Goal: Task Accomplishment & Management: Complete application form

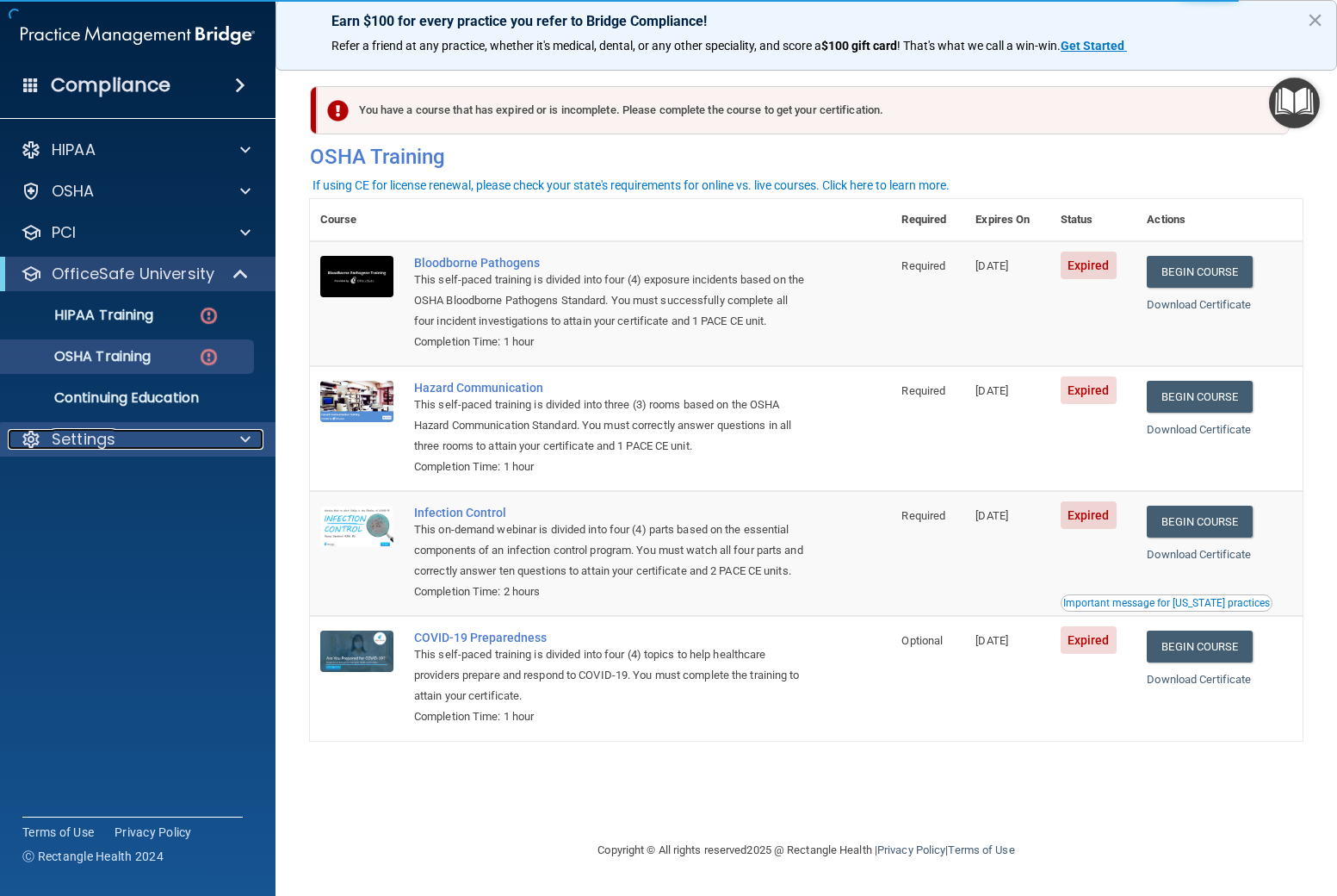
click at [124, 436] on div "Settings" at bounding box center [115, 439] width 214 height 21
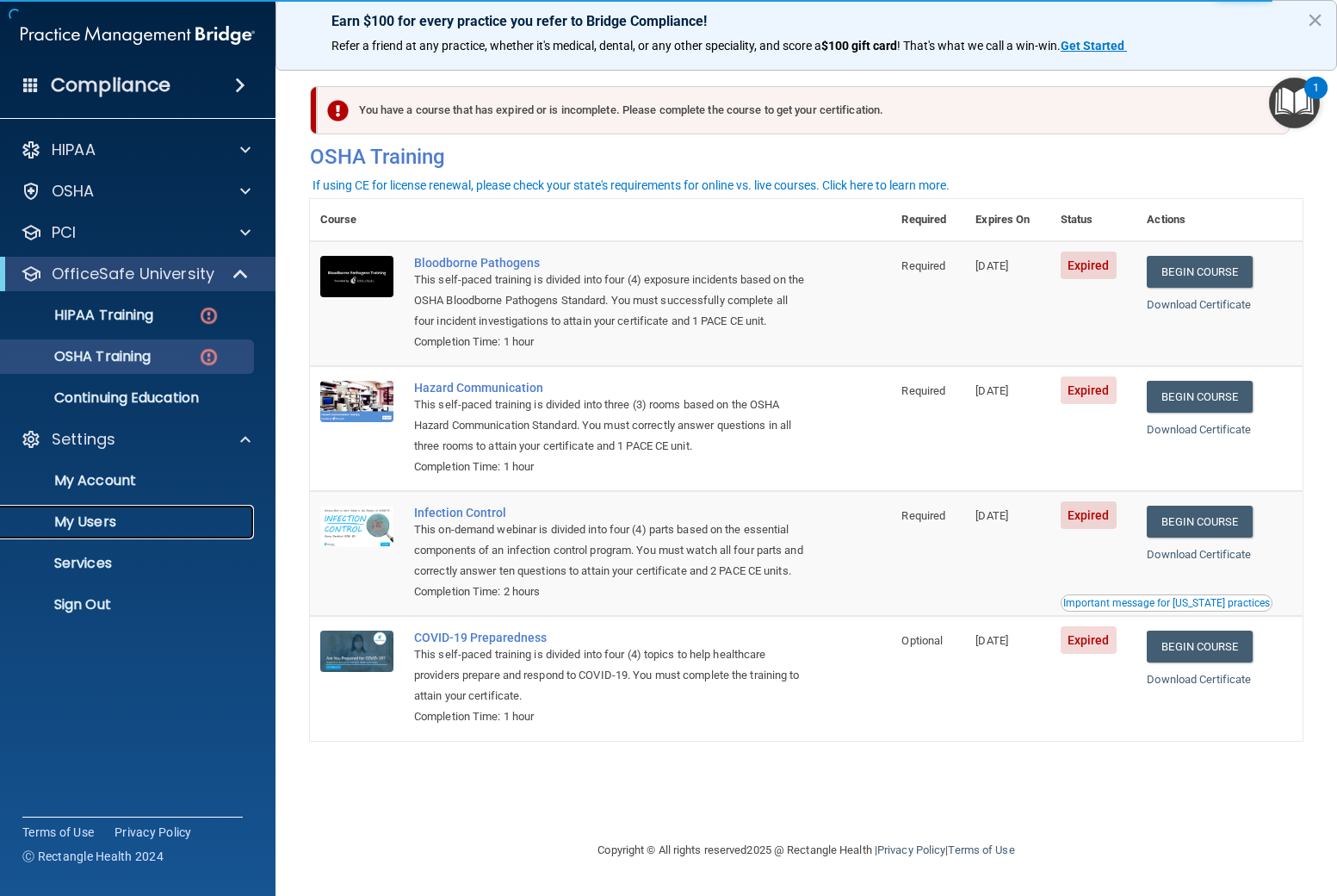
click at [100, 519] on p "My Users" at bounding box center [128, 523] width 235 height 18
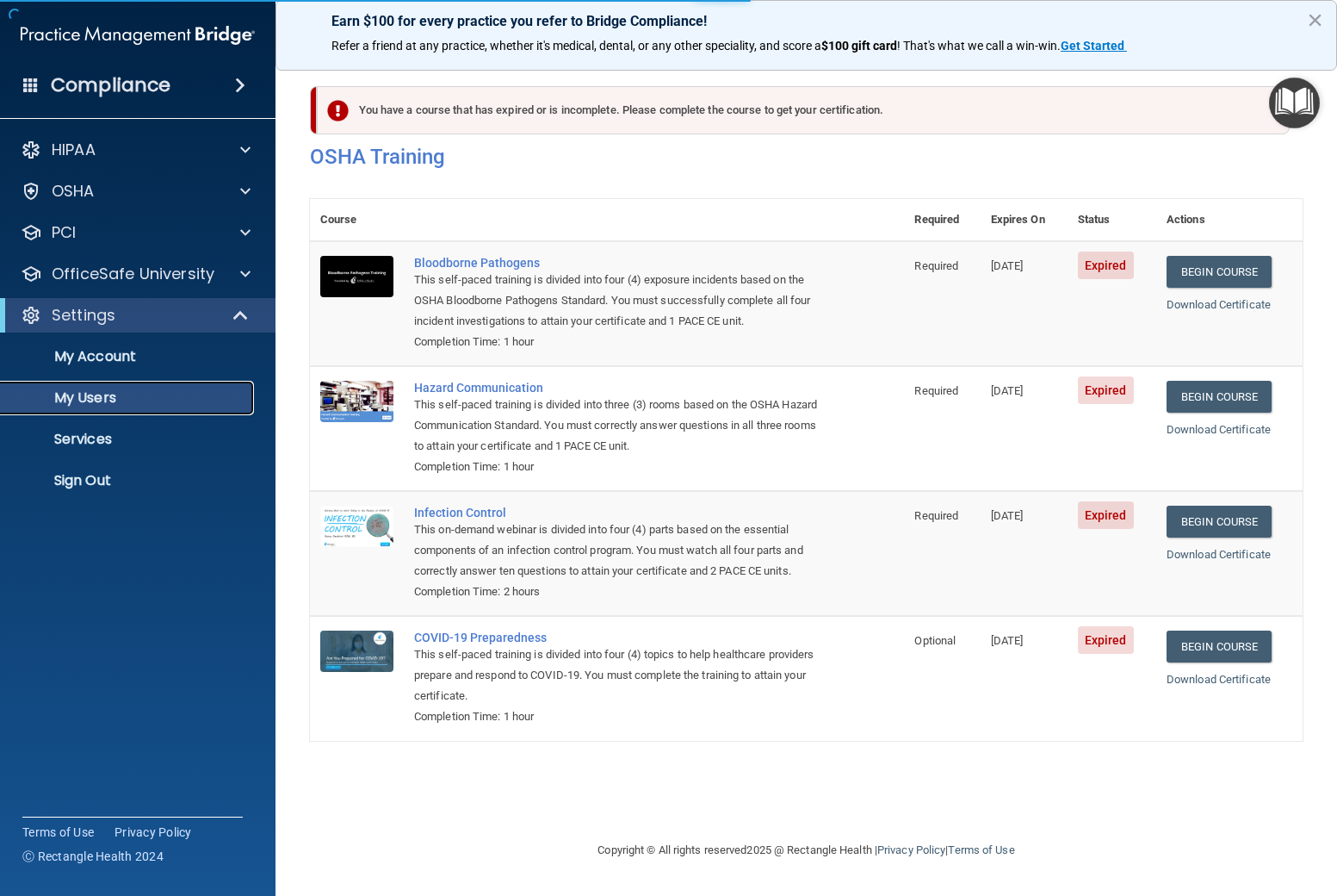
select select "20"
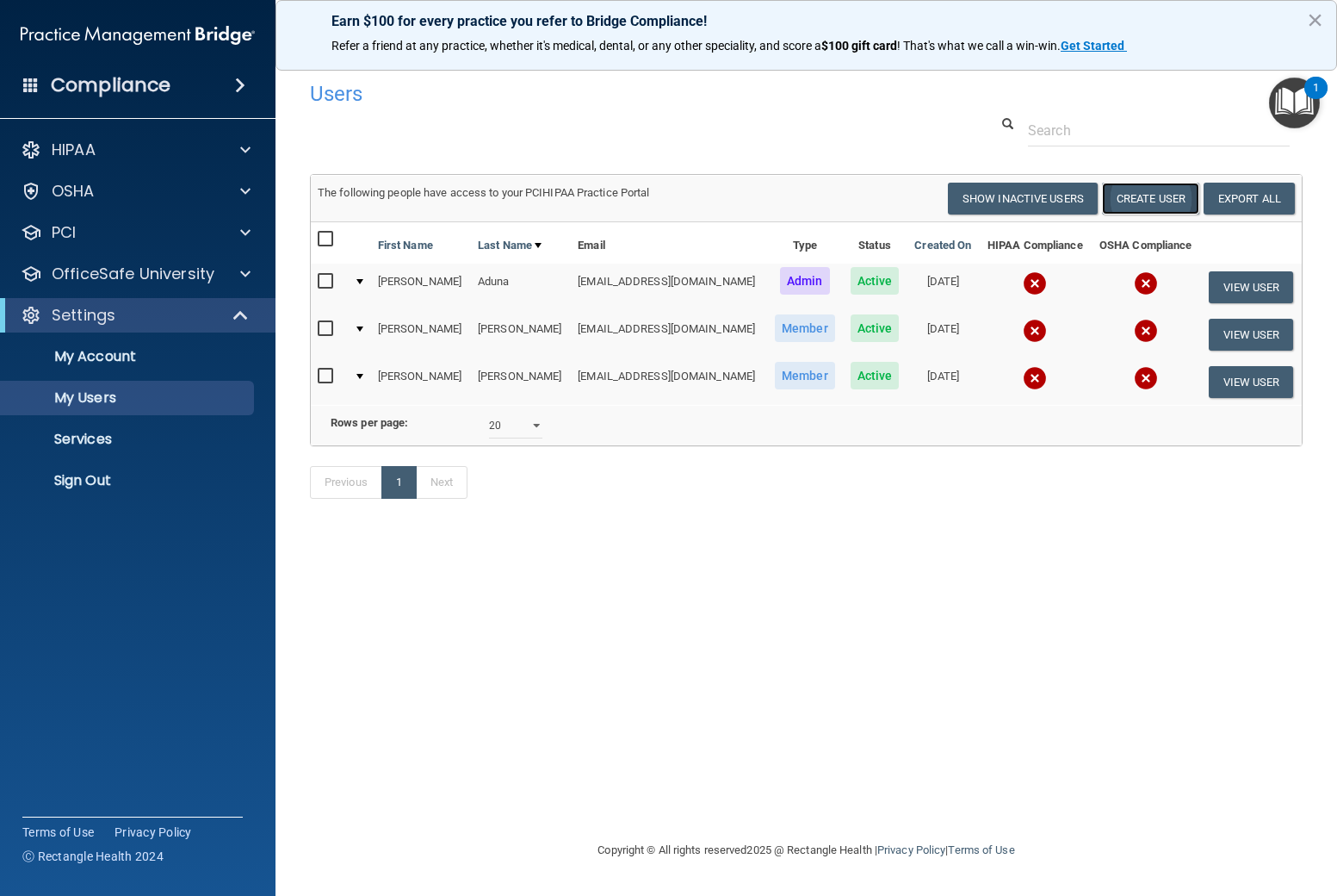
click at [1159, 196] on button "Create User" at bounding box center [1151, 198] width 97 height 32
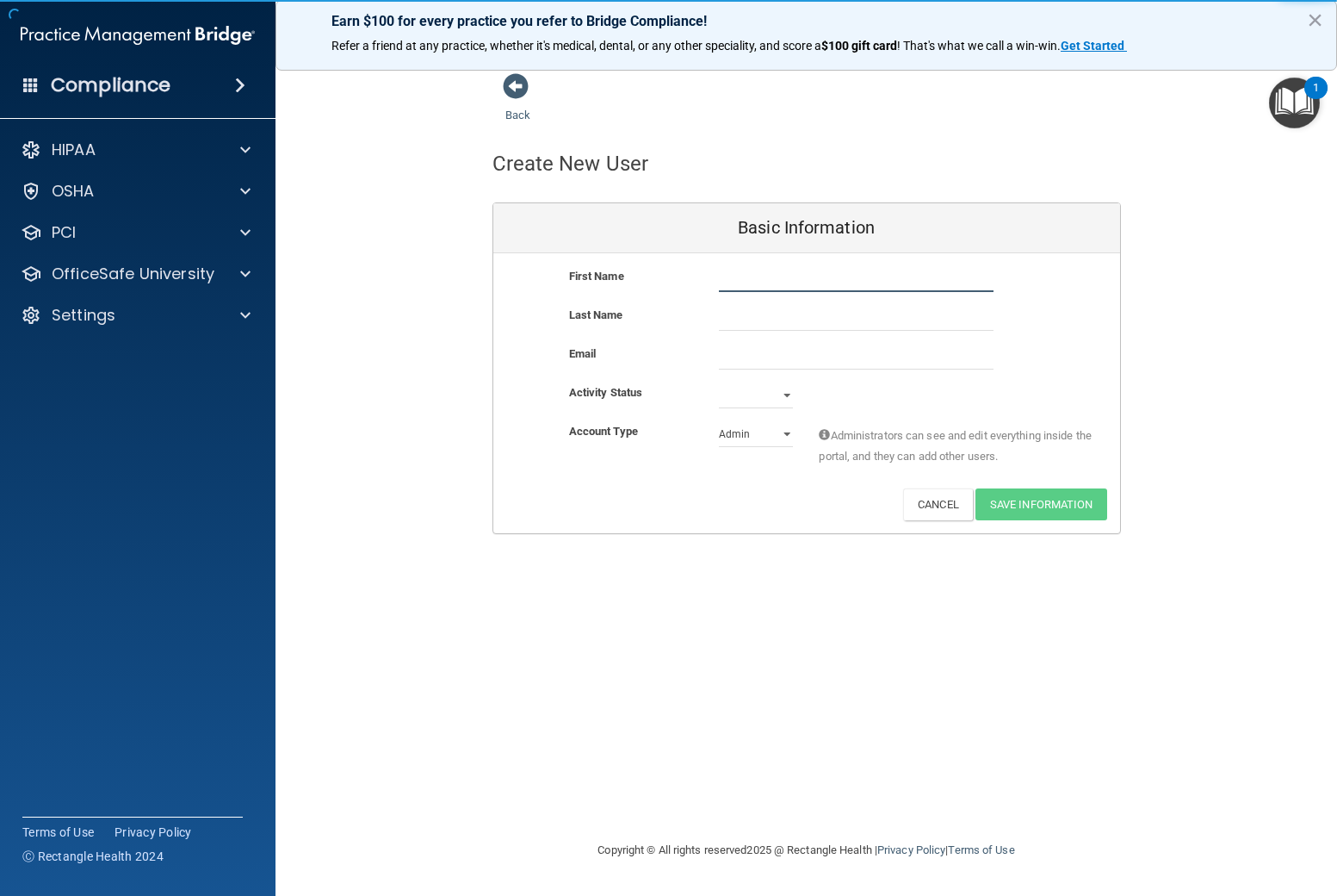
click at [761, 274] on input "text" at bounding box center [857, 278] width 274 height 25
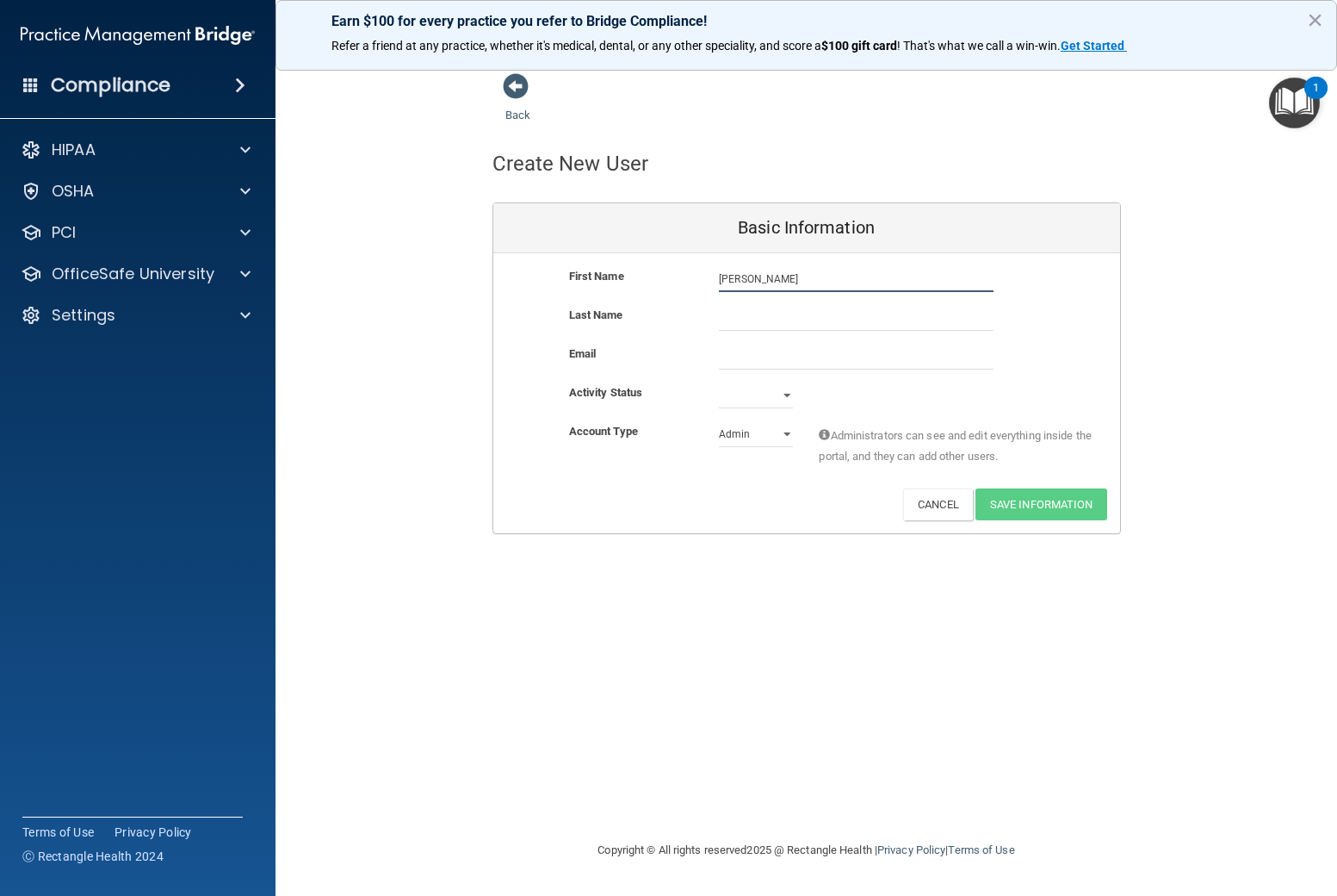
type input "[PERSON_NAME]"
click at [794, 316] on input "text" at bounding box center [857, 318] width 274 height 25
type input "[PERSON_NAME]"
click at [794, 354] on input "email" at bounding box center [857, 357] width 274 height 25
click at [737, 353] on input "email" at bounding box center [857, 357] width 274 height 25
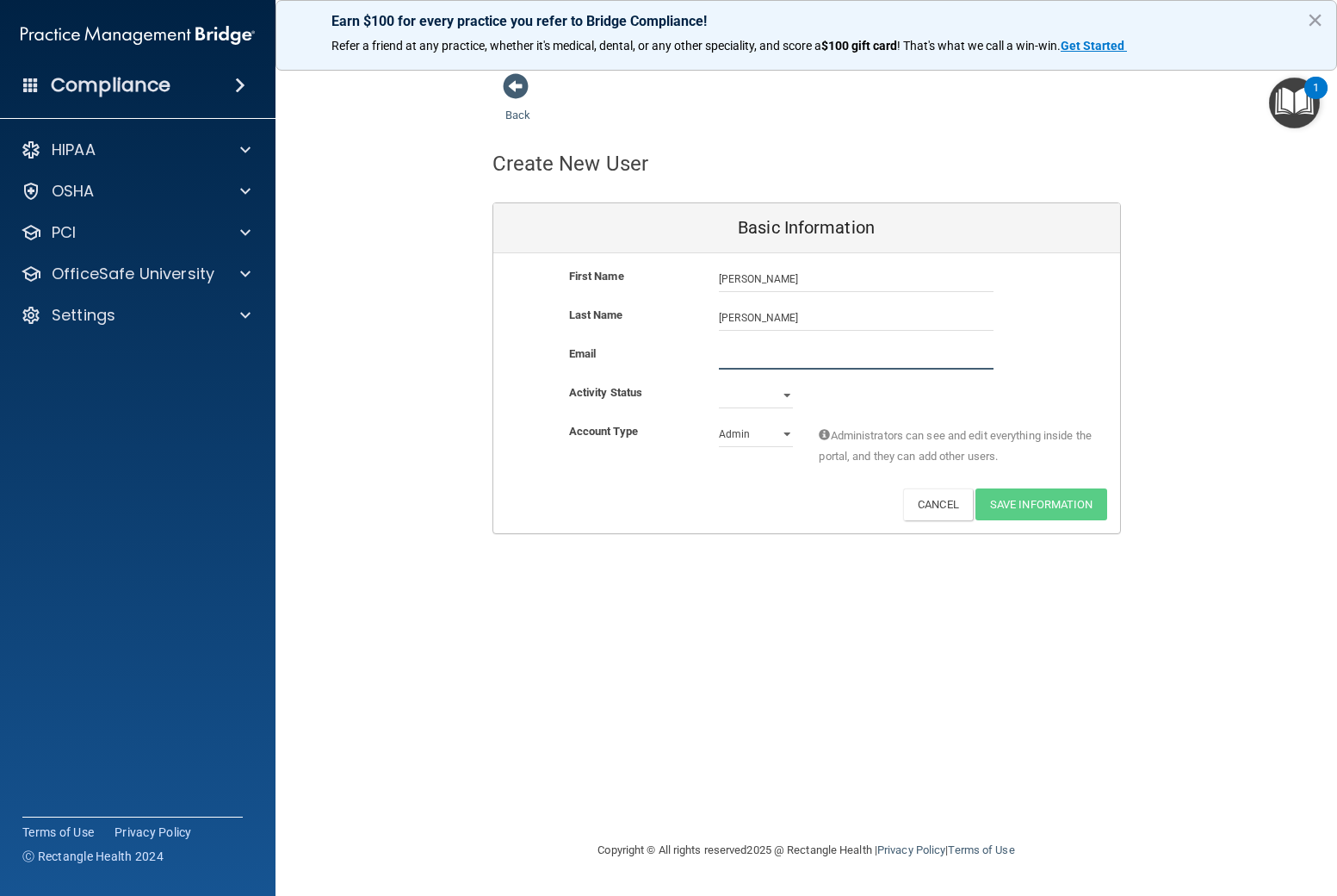
paste input "[EMAIL_ADDRESS][DOMAIN_NAME]"
type input "[EMAIL_ADDRESS][DOMAIN_NAME]"
click at [753, 400] on select "Active Inactive" at bounding box center [757, 395] width 74 height 25
select select "active"
click at [719, 382] on select "Active Inactive" at bounding box center [757, 395] width 74 height 25
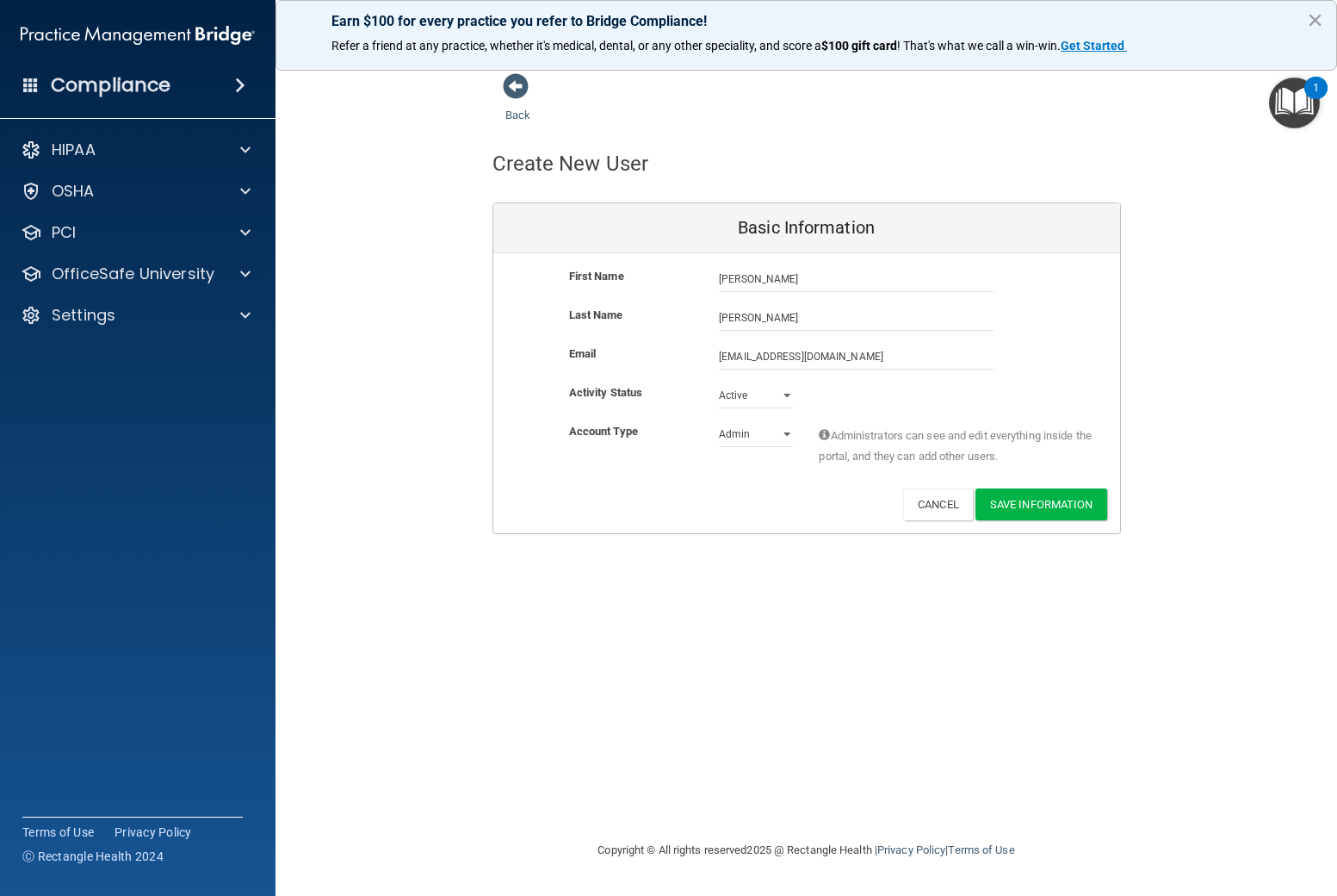
click at [762, 447] on div "Account Type Practice Admin Admin Member Financial Institution Business Associa…" at bounding box center [807, 448] width 627 height 54
click at [760, 438] on select "Admin Member" at bounding box center [757, 434] width 74 height 25
select select "practice_member"
click at [719, 422] on select "Admin Member" at bounding box center [757, 434] width 74 height 25
click at [1028, 507] on button "Save Information" at bounding box center [1041, 504] width 131 height 32
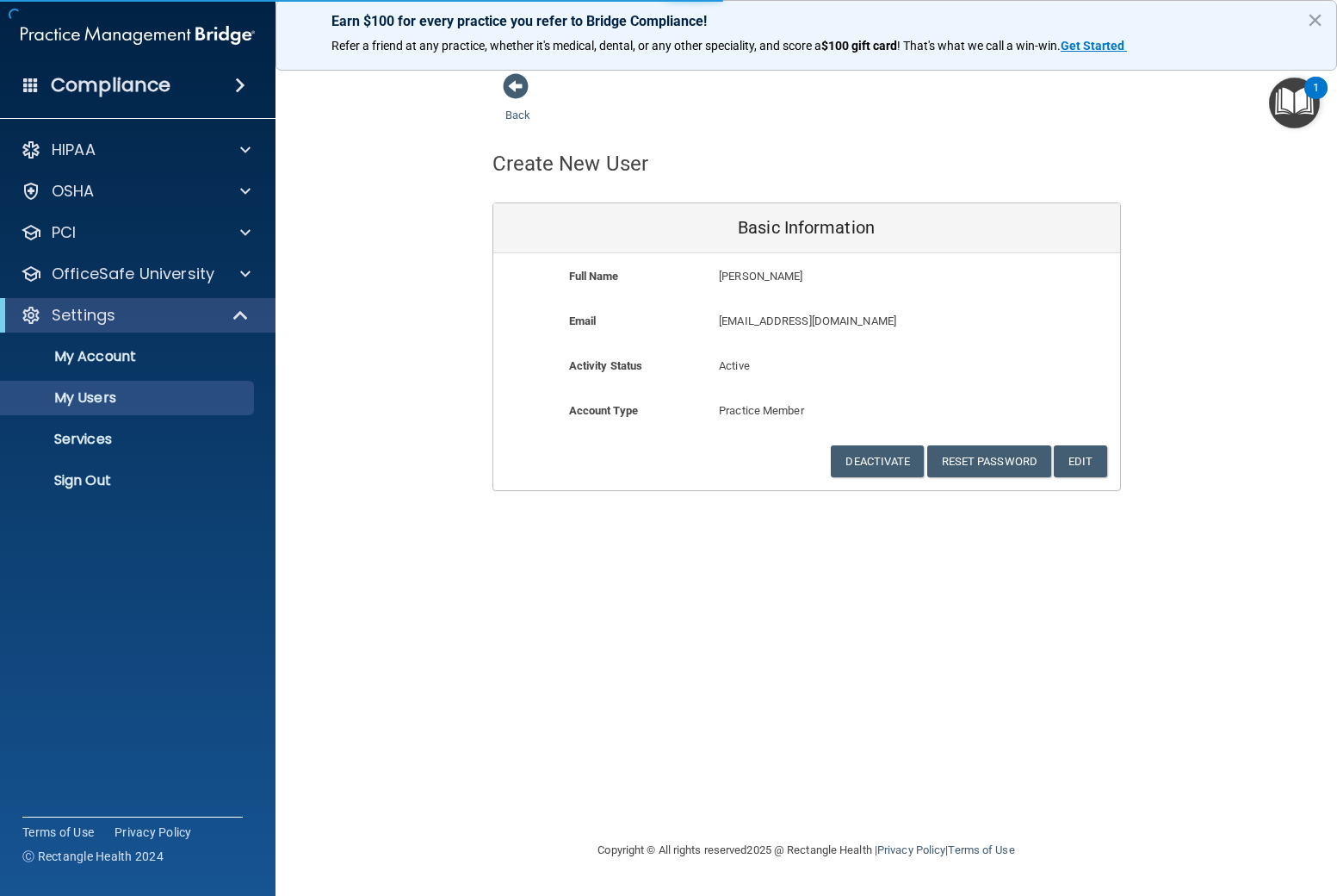
select select "20"
